Goal: Check status: Check status

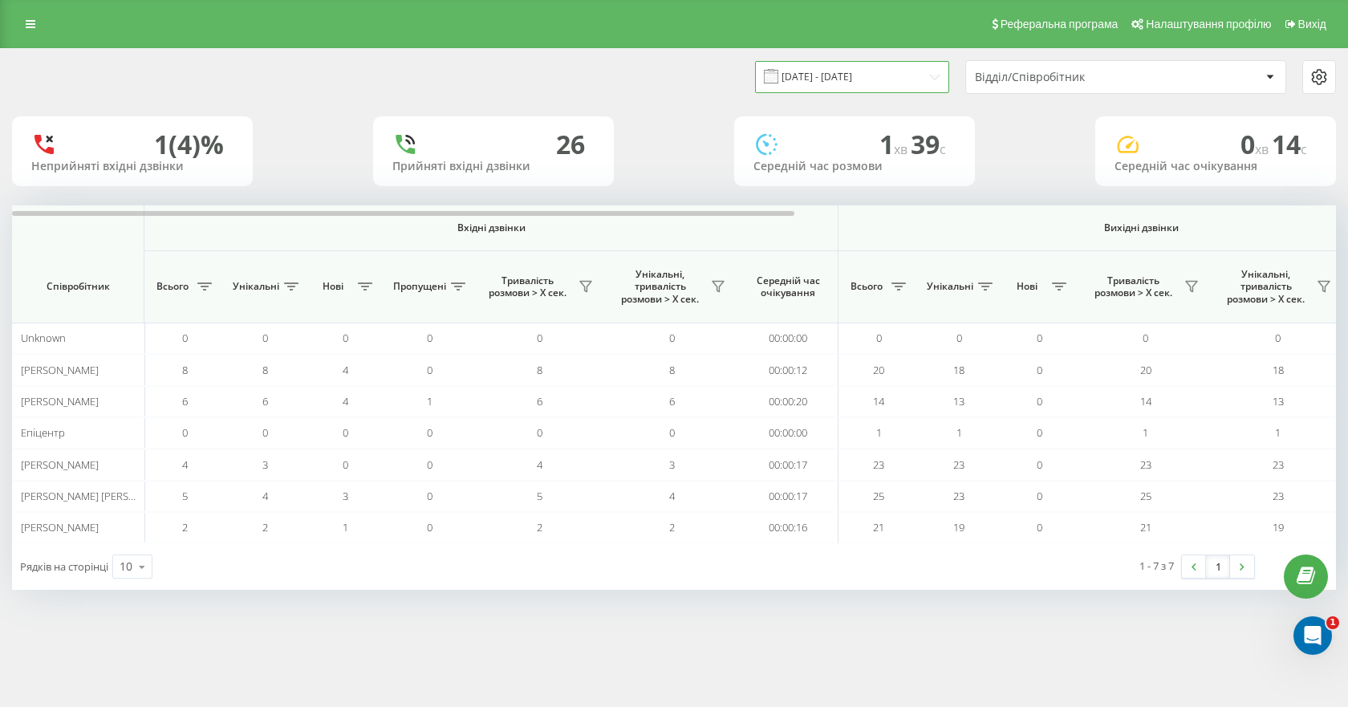
click at [861, 74] on input "[DATE] - [DATE]" at bounding box center [852, 76] width 194 height 31
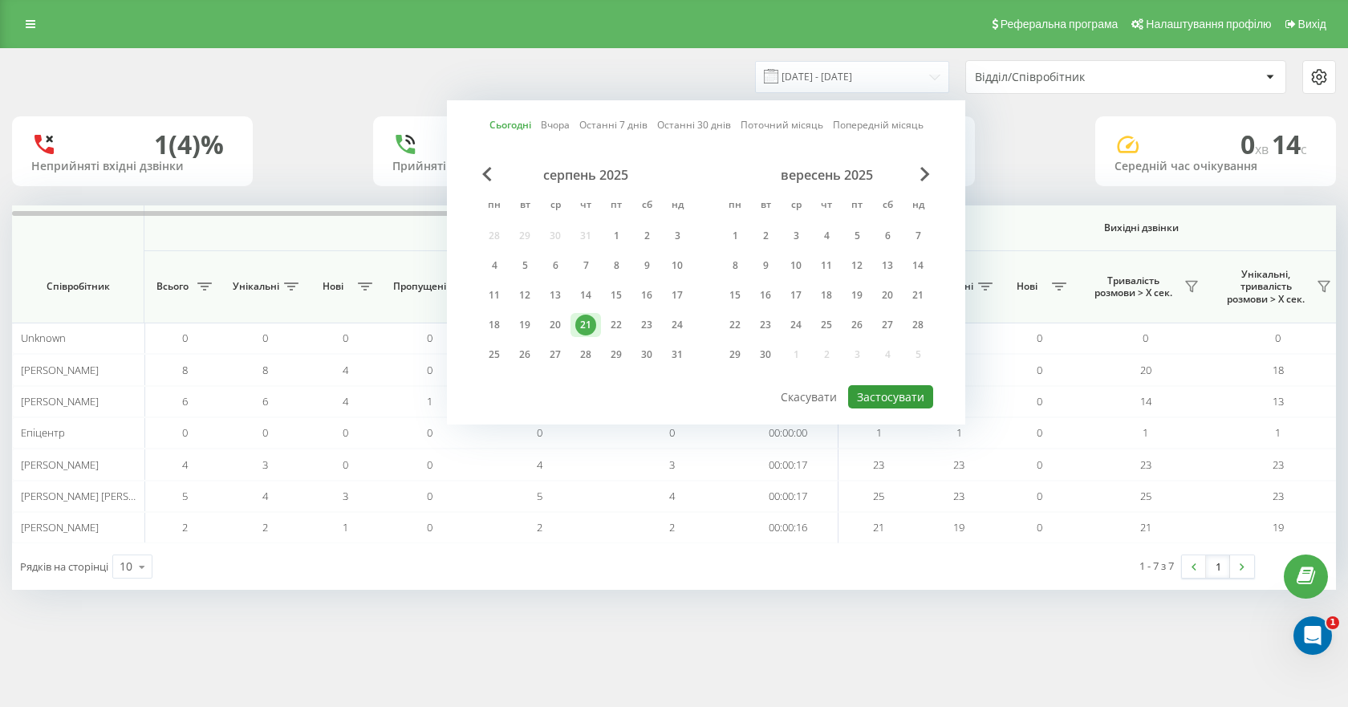
click at [906, 396] on button "Застосувати" at bounding box center [890, 396] width 85 height 23
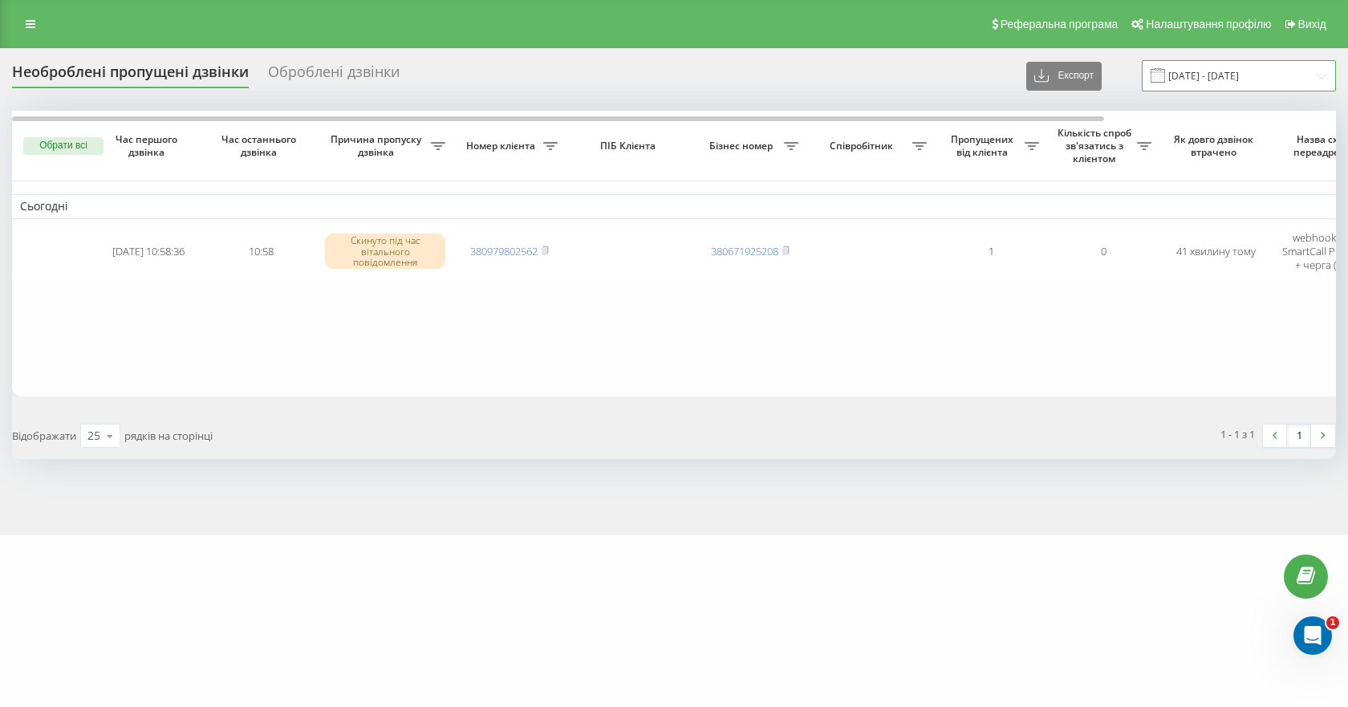
click at [1251, 71] on input "[DATE] - [DATE]" at bounding box center [1239, 75] width 194 height 31
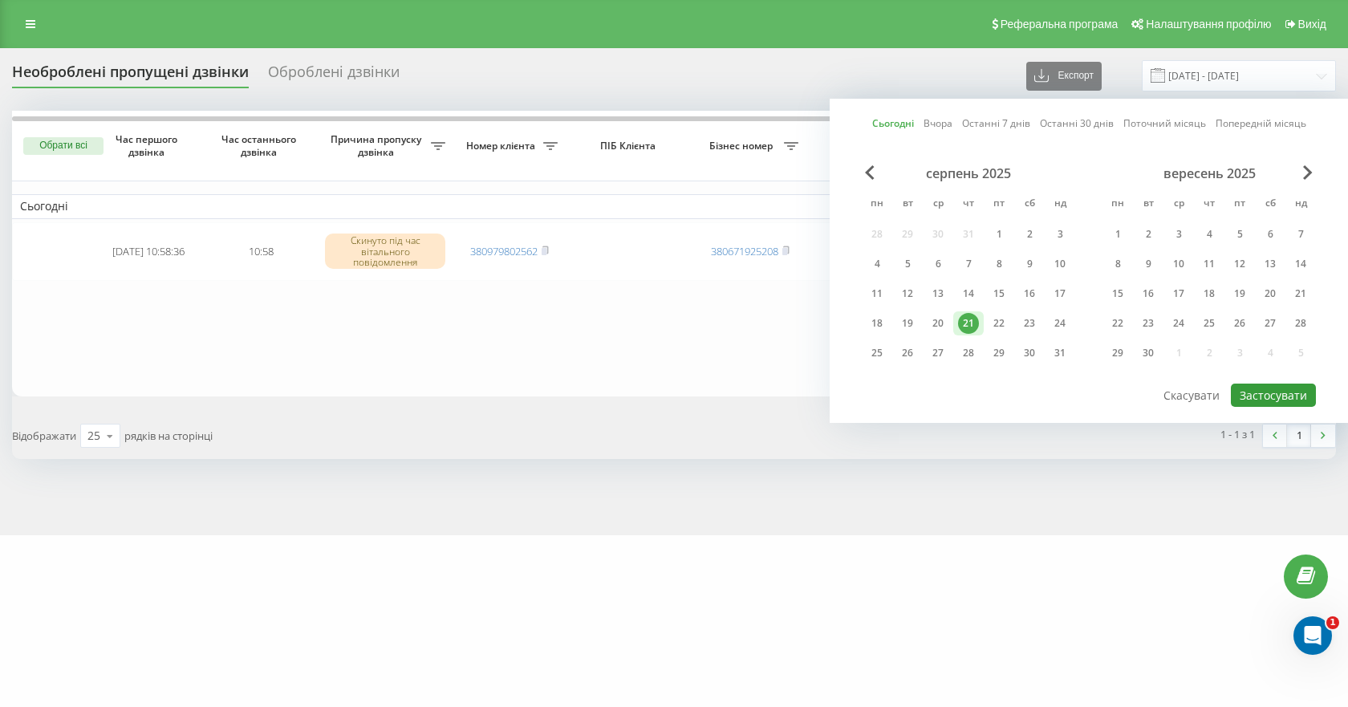
click at [1276, 400] on button "Застосувати" at bounding box center [1273, 395] width 85 height 23
